Goal: Navigation & Orientation: Understand site structure

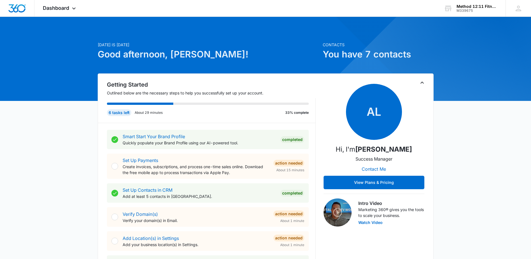
click at [68, 9] on span "Dashboard" at bounding box center [56, 8] width 26 height 6
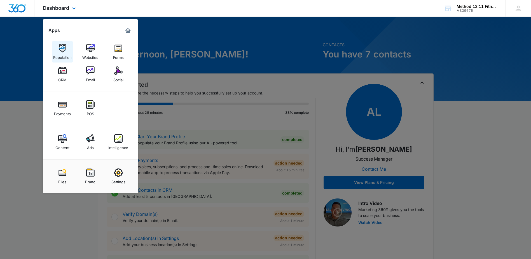
click at [64, 53] on div "Reputation" at bounding box center [62, 55] width 18 height 7
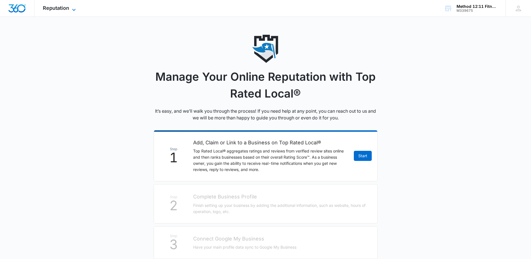
click at [54, 6] on span "Reputation" at bounding box center [56, 8] width 26 height 6
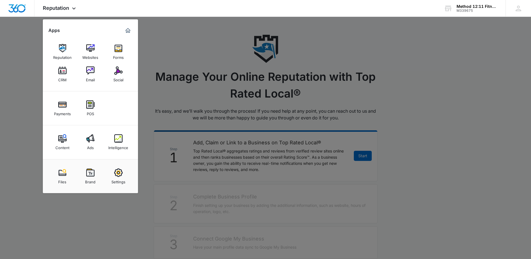
click at [113, 52] on link "Forms" at bounding box center [118, 51] width 21 height 21
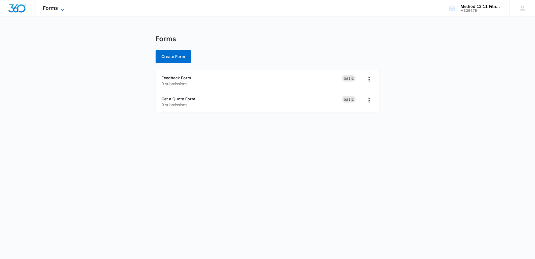
click at [61, 11] on icon at bounding box center [62, 9] width 7 height 7
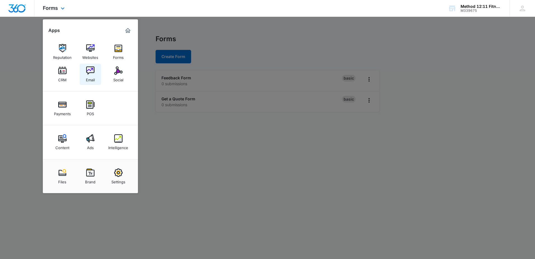
click at [86, 72] on img at bounding box center [90, 70] width 8 height 8
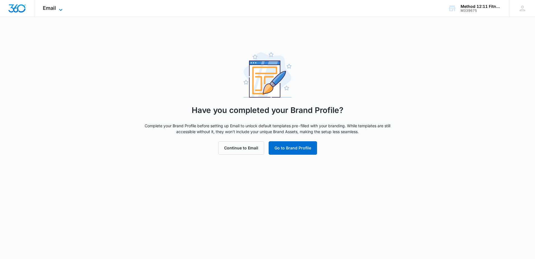
click at [55, 10] on span "Email" at bounding box center [49, 8] width 13 height 6
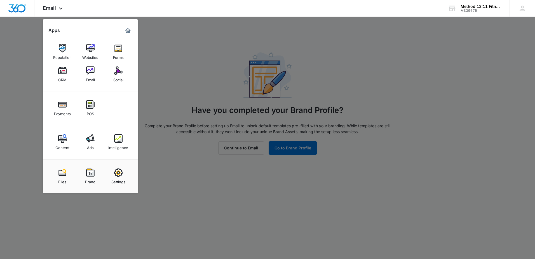
click at [63, 73] on img at bounding box center [62, 70] width 8 height 8
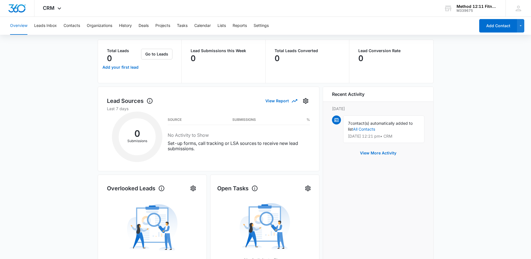
scroll to position [28, 0]
click at [53, 27] on button "Leads Inbox" at bounding box center [45, 26] width 23 height 18
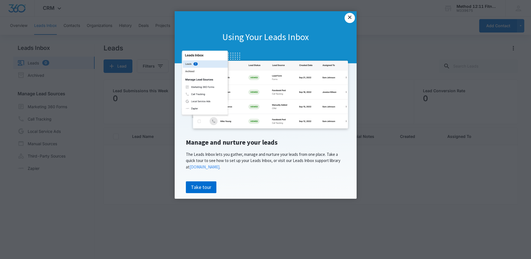
click at [352, 17] on link "×" at bounding box center [349, 18] width 10 height 10
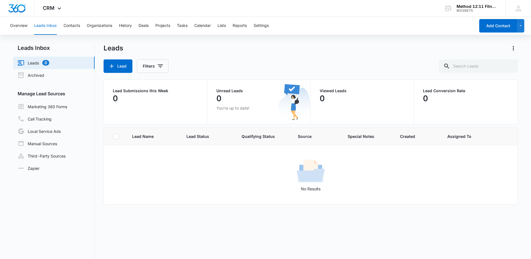
click at [215, 62] on div "Lead Filters" at bounding box center [311, 65] width 414 height 13
click at [231, 69] on div "Lead Filters" at bounding box center [311, 65] width 414 height 13
click at [49, 63] on link "Leads 0" at bounding box center [34, 62] width 32 height 7
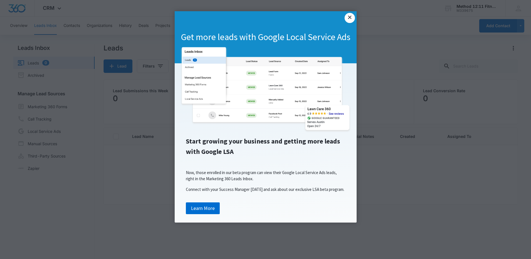
click at [349, 17] on link "×" at bounding box center [349, 18] width 10 height 10
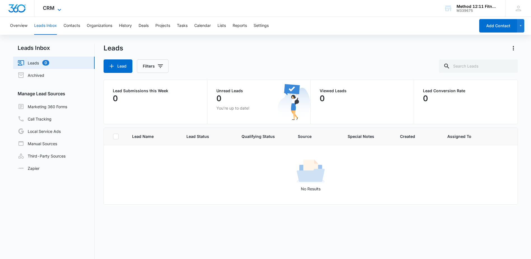
click at [48, 10] on span "CRM" at bounding box center [49, 8] width 12 height 6
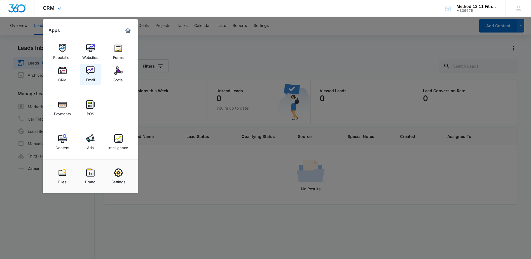
click at [85, 72] on link "Email" at bounding box center [90, 74] width 21 height 21
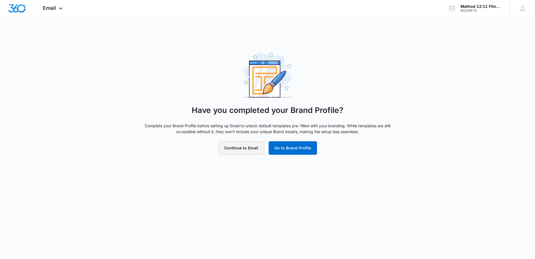
click at [227, 149] on button "Continue to Email" at bounding box center [241, 147] width 46 height 13
click at [247, 149] on button "Continue to Email" at bounding box center [241, 147] width 46 height 13
click at [45, 7] on span "Email" at bounding box center [49, 8] width 13 height 6
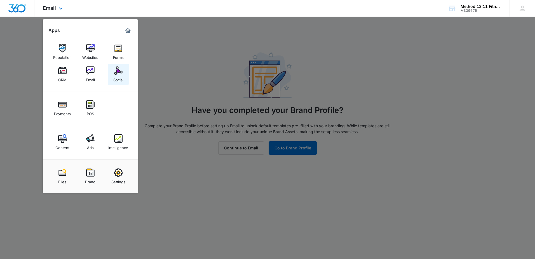
click at [115, 76] on div "Social" at bounding box center [118, 78] width 10 height 7
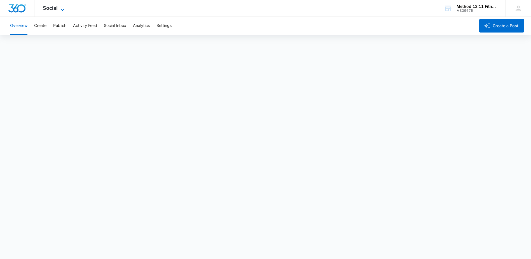
click at [51, 10] on span "Social" at bounding box center [50, 8] width 15 height 6
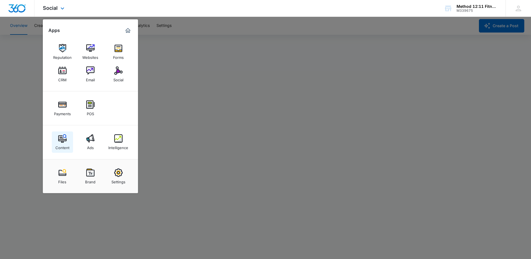
click at [70, 138] on link "Content" at bounding box center [62, 141] width 21 height 21
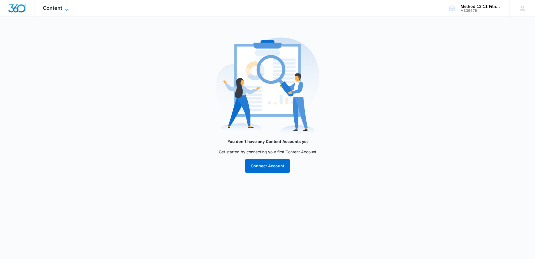
click at [59, 9] on span "Content" at bounding box center [52, 8] width 19 height 6
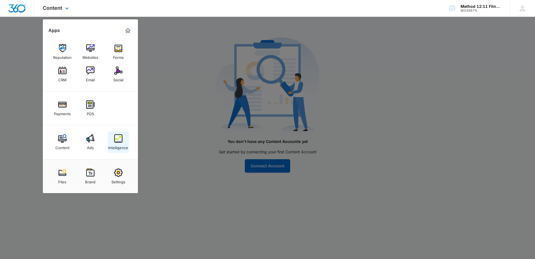
click at [120, 146] on div "Intelligence" at bounding box center [118, 145] width 20 height 7
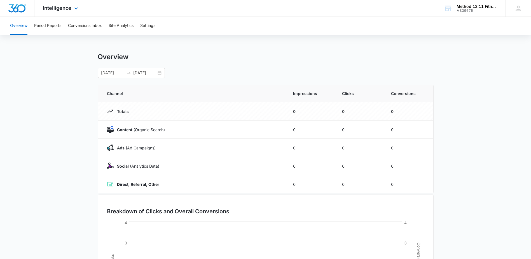
click at [58, 11] on div "Intelligence Apps Reputation Websites Forms CRM Email Social Payments POS Conte…" at bounding box center [60, 8] width 53 height 17
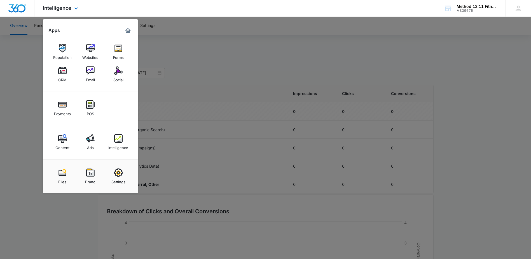
click at [17, 8] on img "Dashboard" at bounding box center [17, 8] width 18 height 8
